Goal: Transaction & Acquisition: Purchase product/service

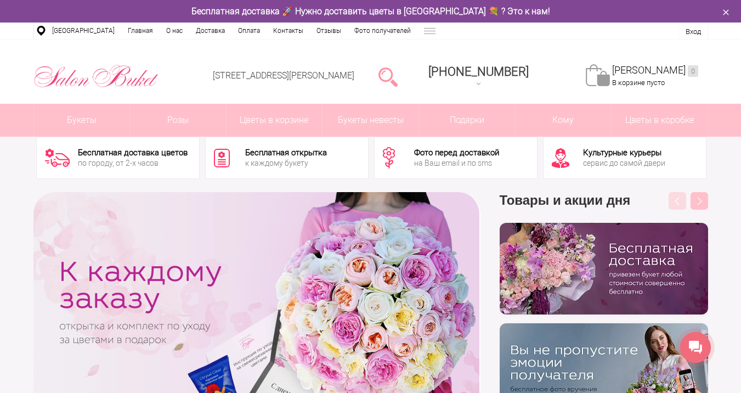
scroll to position [4813, 0]
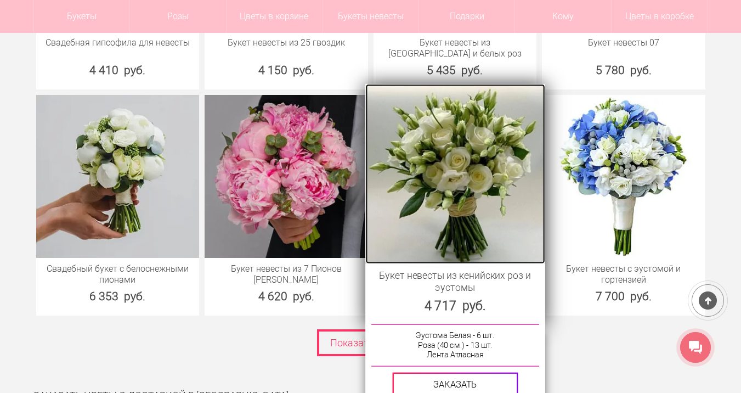
click at [428, 196] on img at bounding box center [454, 173] width 179 height 179
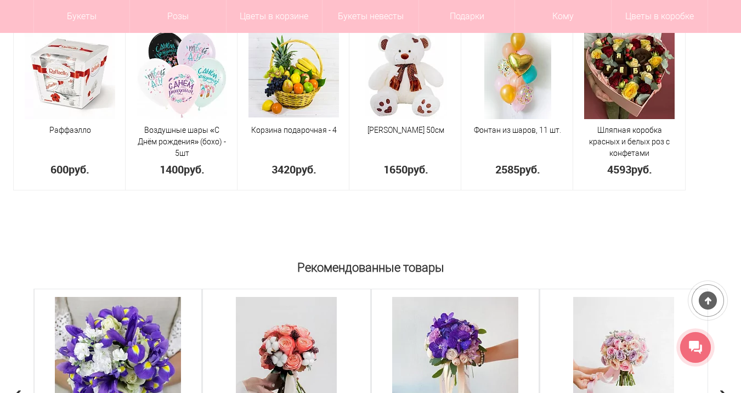
scroll to position [1067, 0]
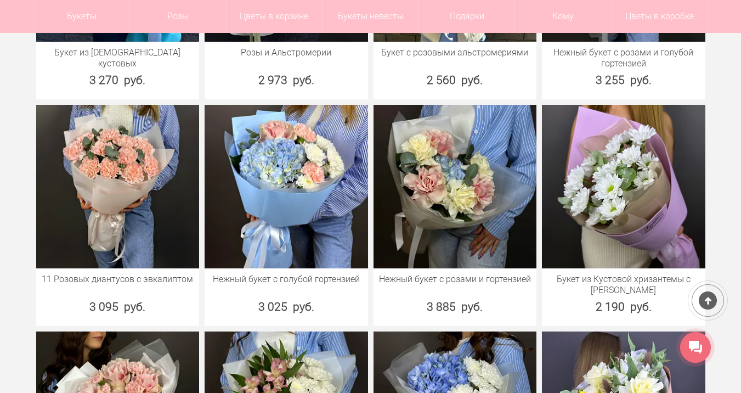
scroll to position [698, 0]
